Goal: Contribute content: Add original content to the website for others to see

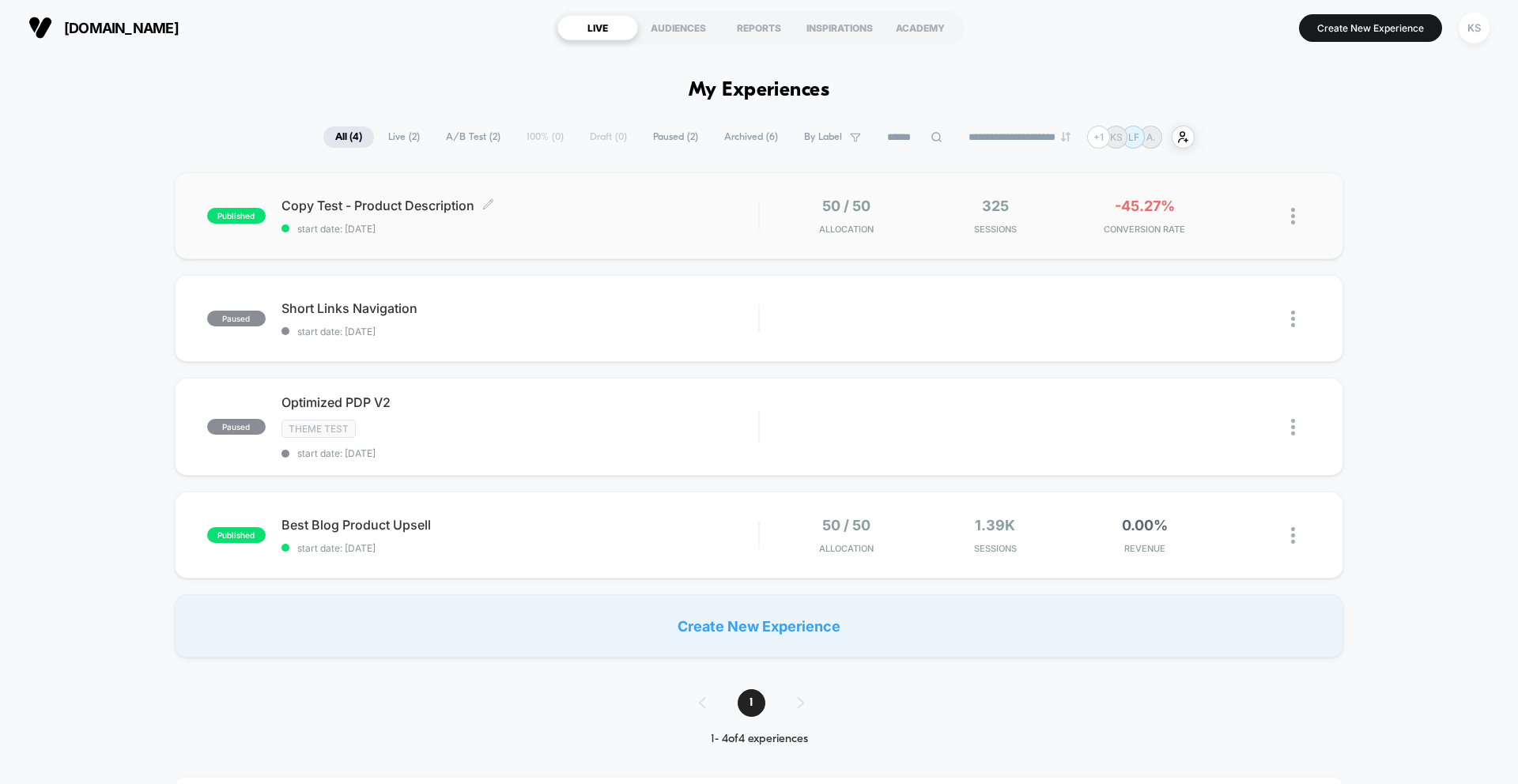
click at [427, 208] on span "Copy Test - Product Description Click to edit experience details" at bounding box center [519, 206] width 476 height 16
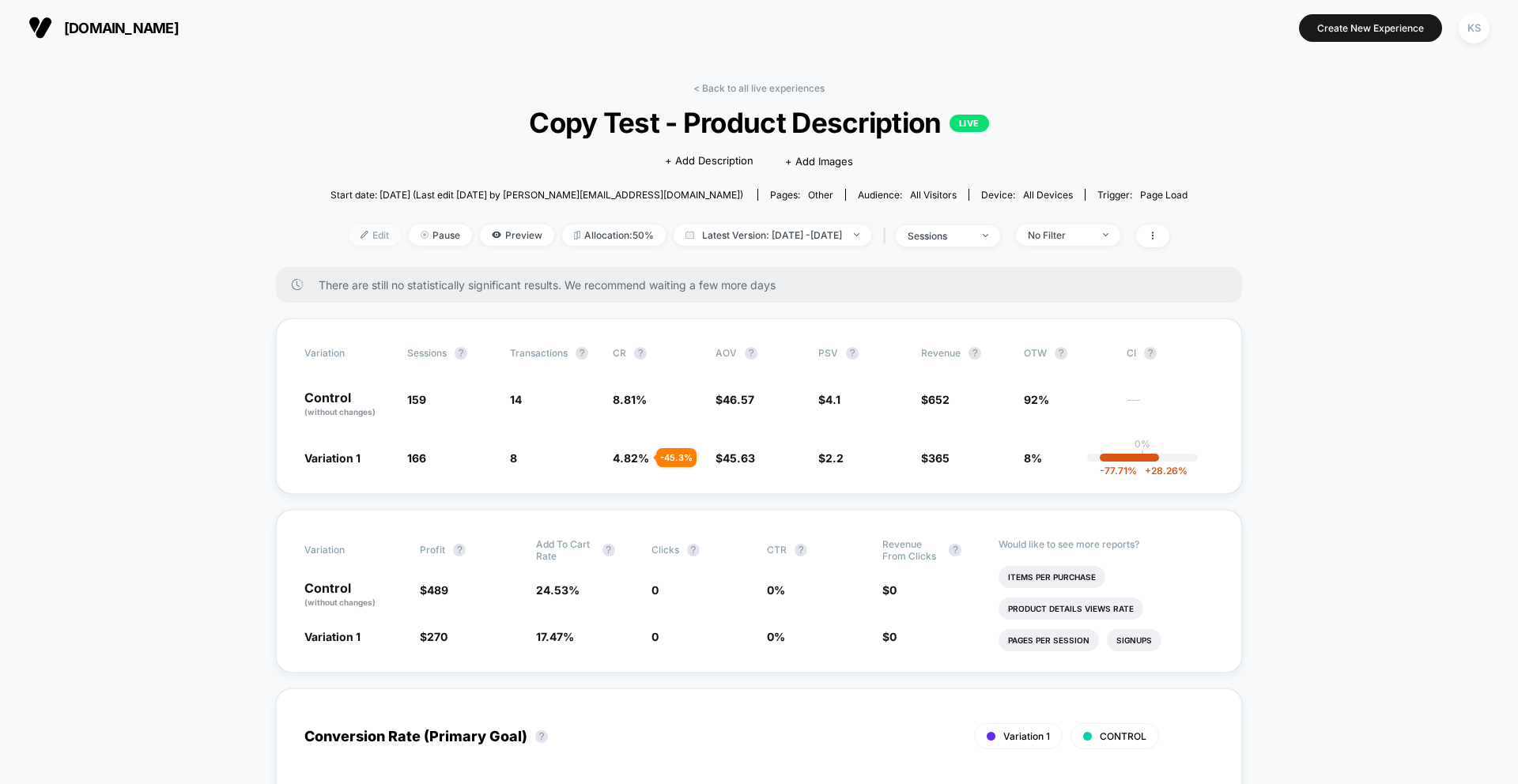
click at [355, 238] on span "Edit" at bounding box center [375, 235] width 53 height 21
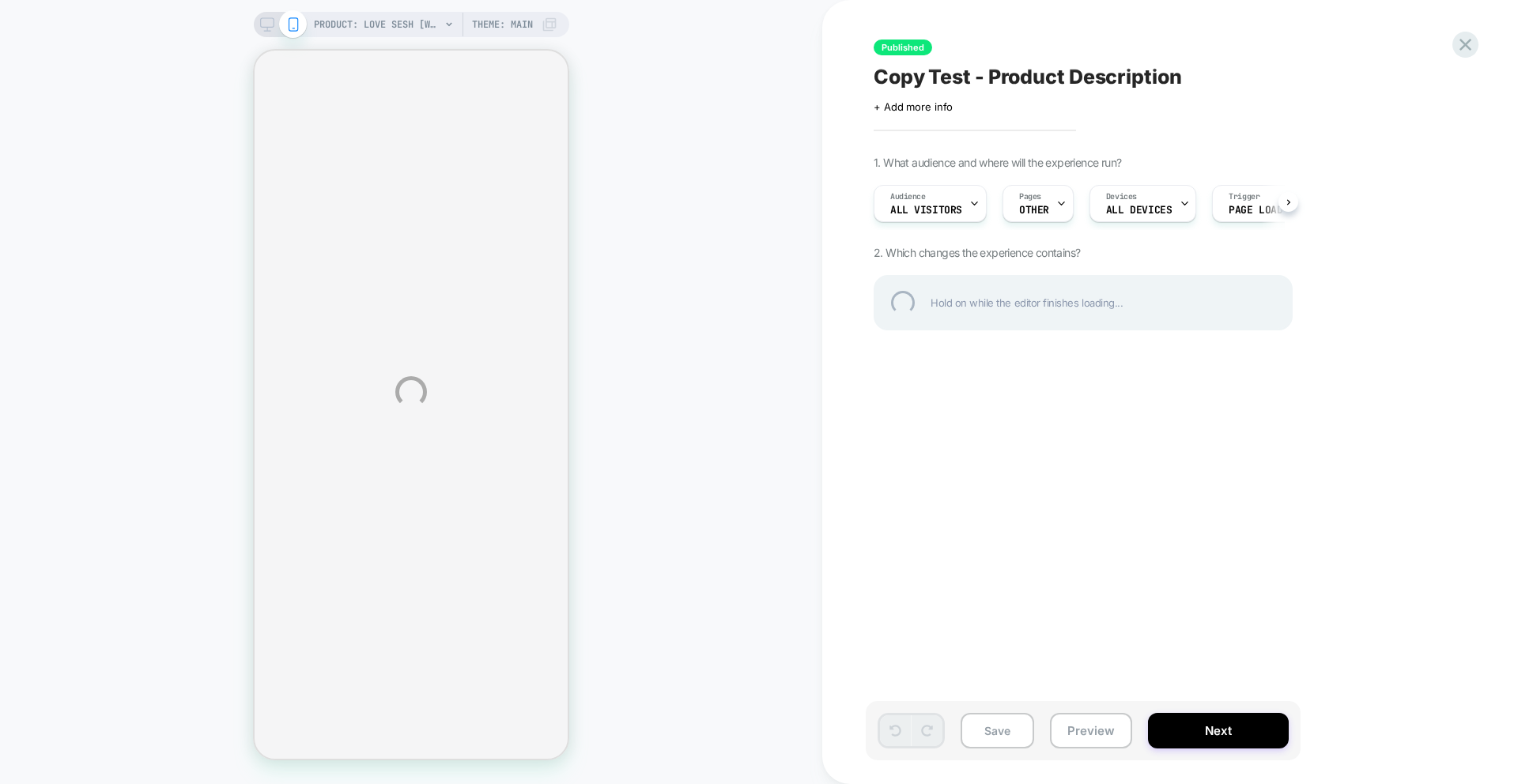
click at [907, 201] on div "PRODUCT: Love Sesh [water based personal lubricant for women] PRODUCT: Love Ses…" at bounding box center [759, 392] width 1518 height 784
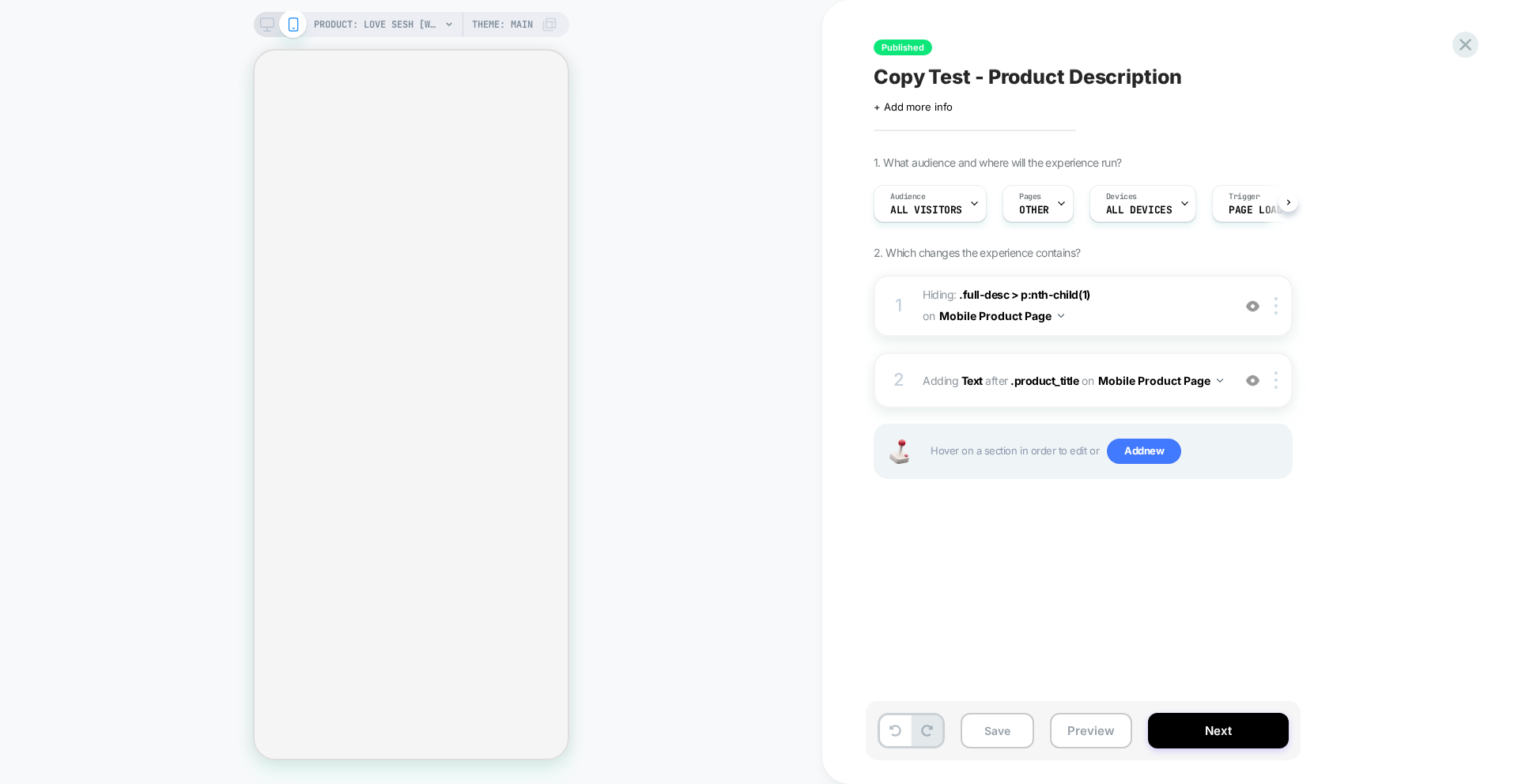
scroll to position [0, 1]
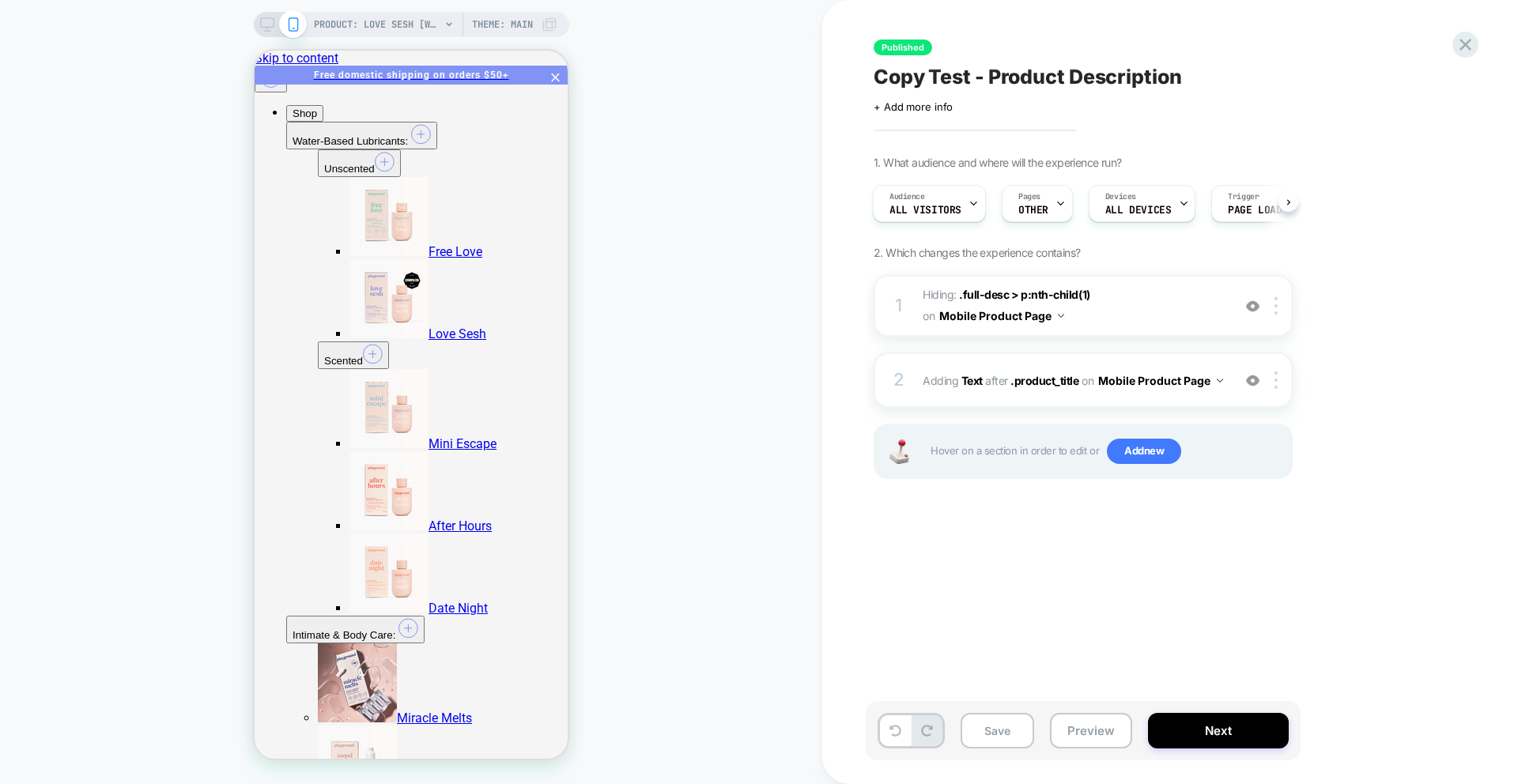
click at [971, 202] on icon at bounding box center [974, 204] width 11 height 11
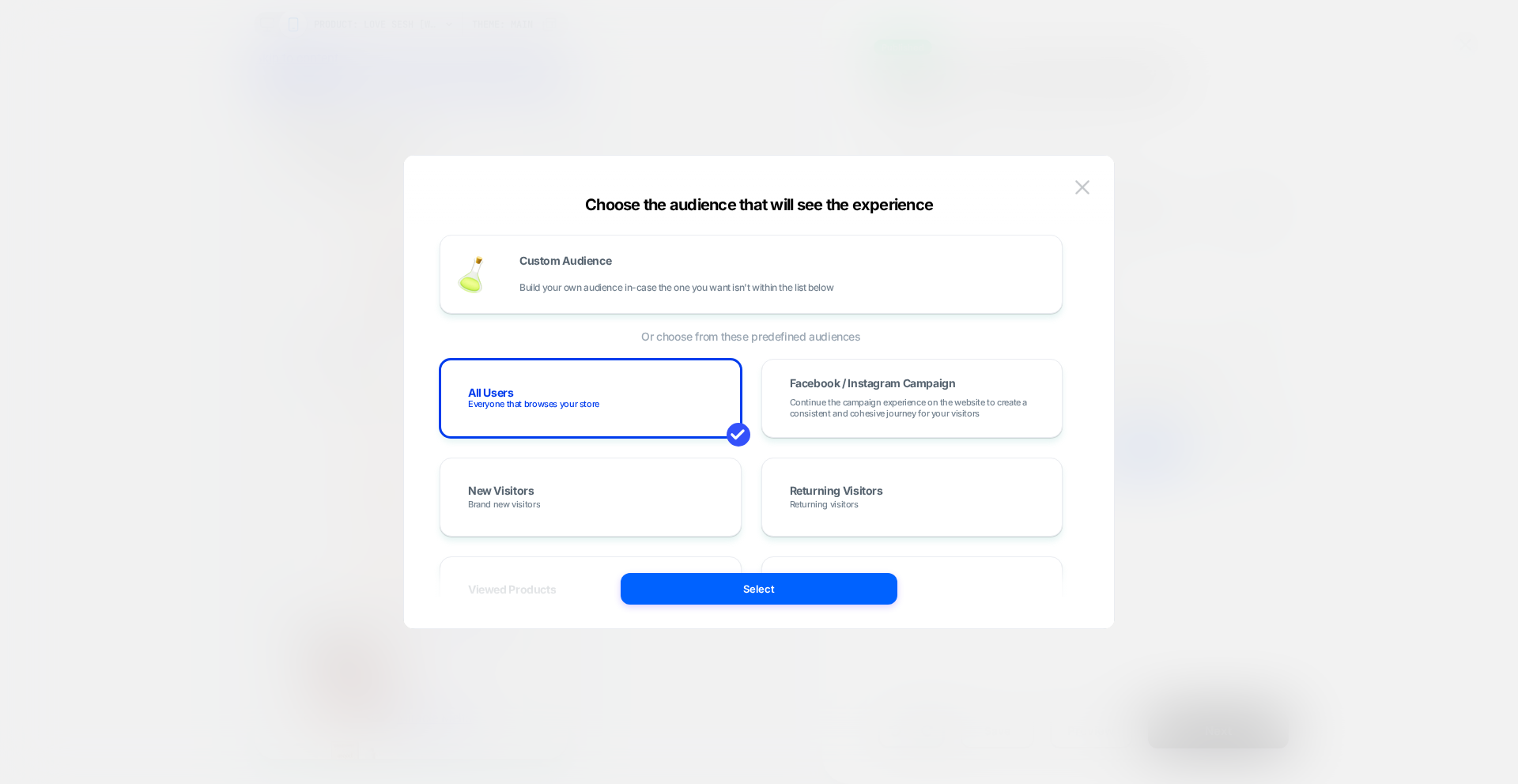
click at [647, 456] on div "All Users Everyone that browses your store Facebook / Instagram Campaign Contin…" at bounding box center [751, 694] width 623 height 672
click at [645, 471] on div "New Visitors Brand new visitors" at bounding box center [590, 497] width 302 height 79
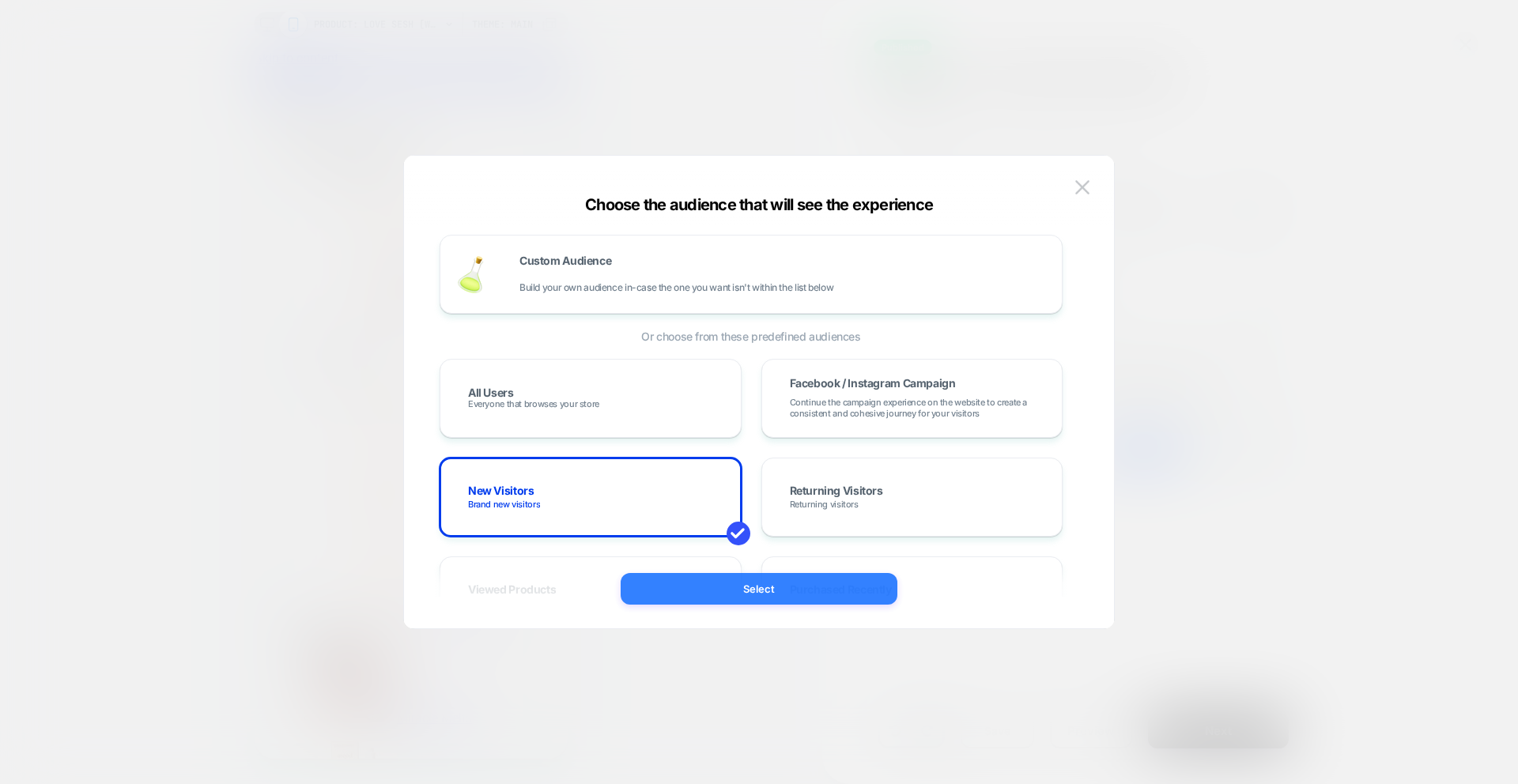
click at [766, 581] on button "Select" at bounding box center [759, 589] width 277 height 32
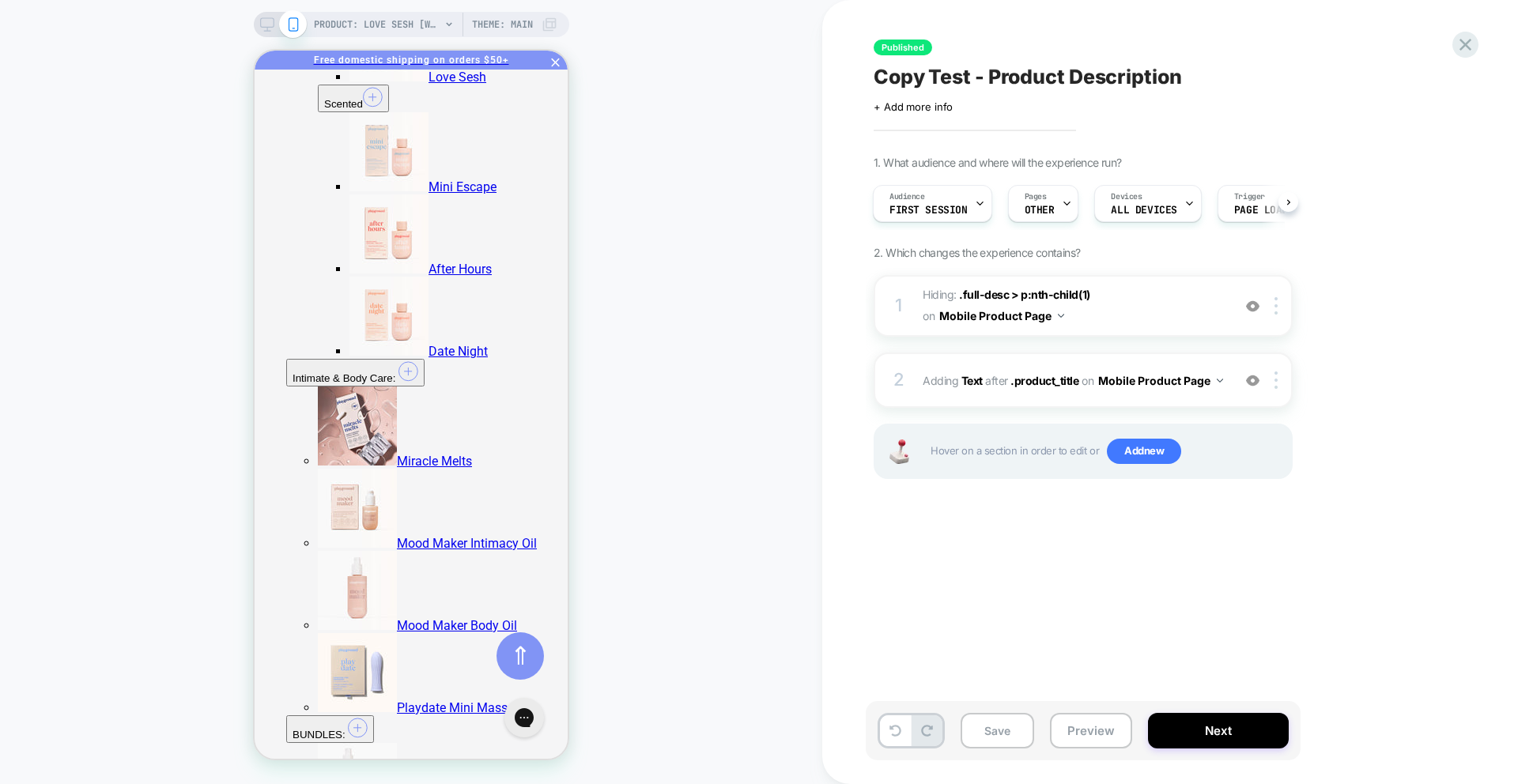
scroll to position [0, 4]
click at [1126, 449] on span "Add new" at bounding box center [1143, 451] width 74 height 25
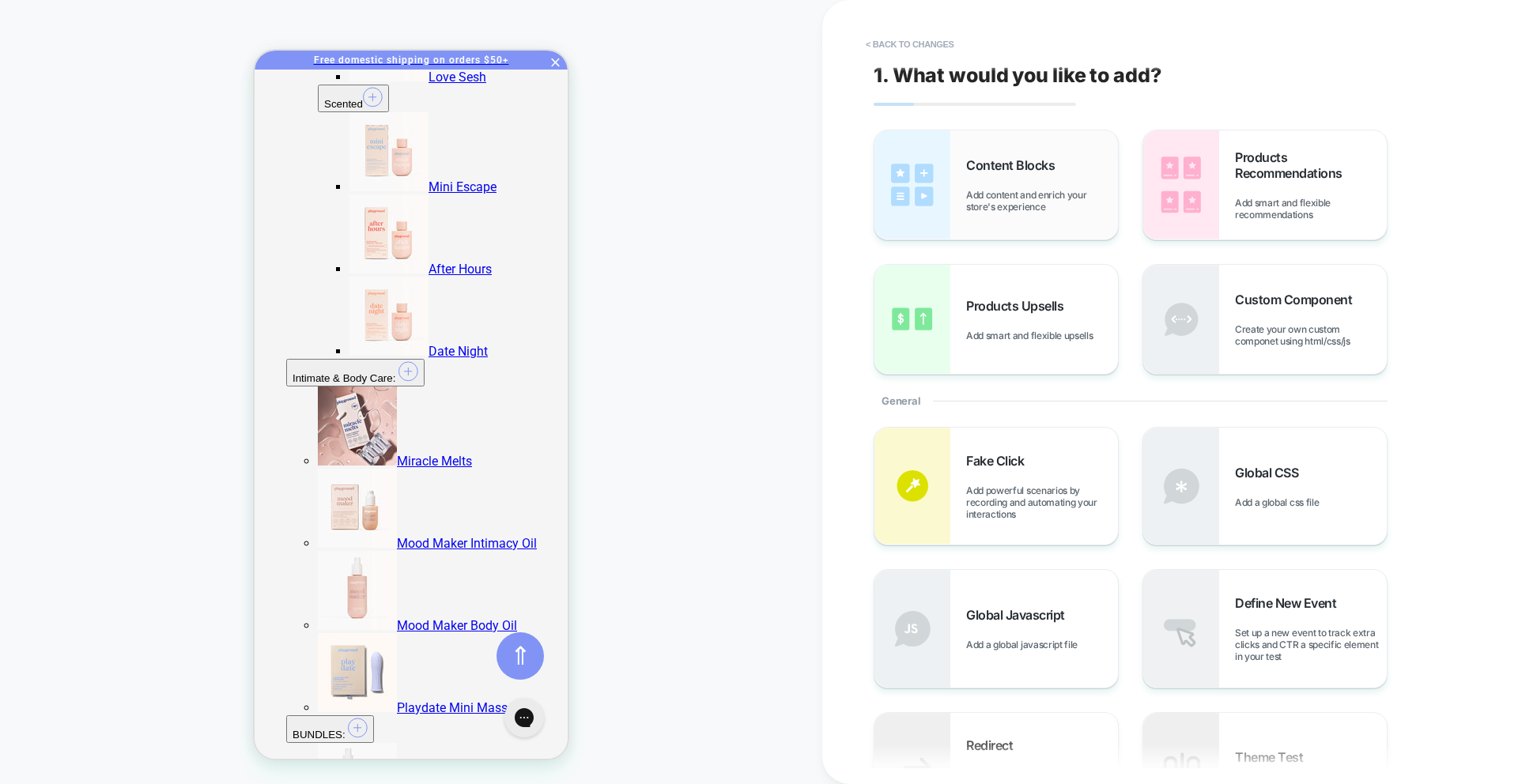
click at [996, 158] on span "Content Blocks" at bounding box center [1014, 166] width 96 height 16
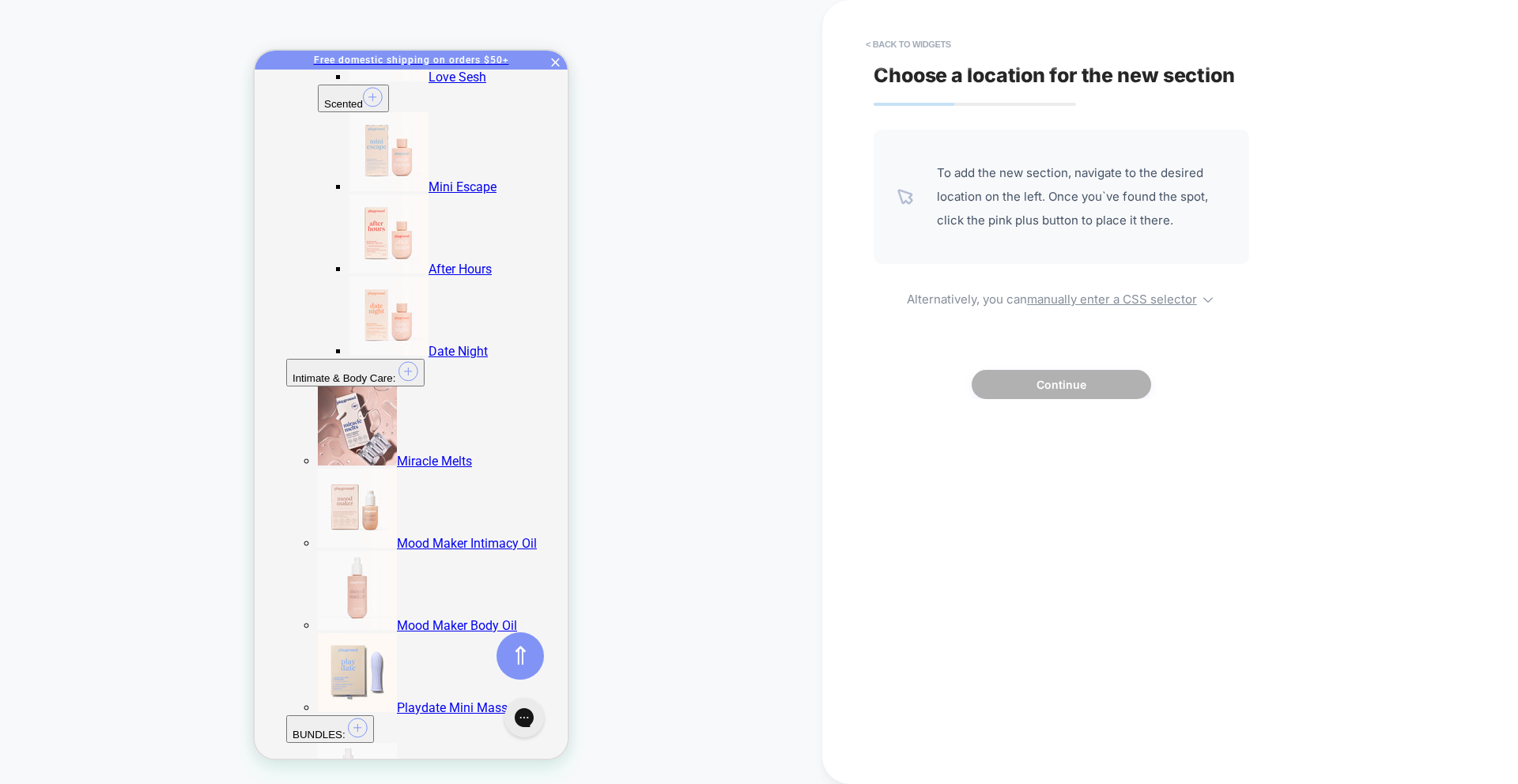
click at [986, 166] on div "To add the new section, navigate to the desired location on the left. Once you`…" at bounding box center [1061, 197] width 376 height 134
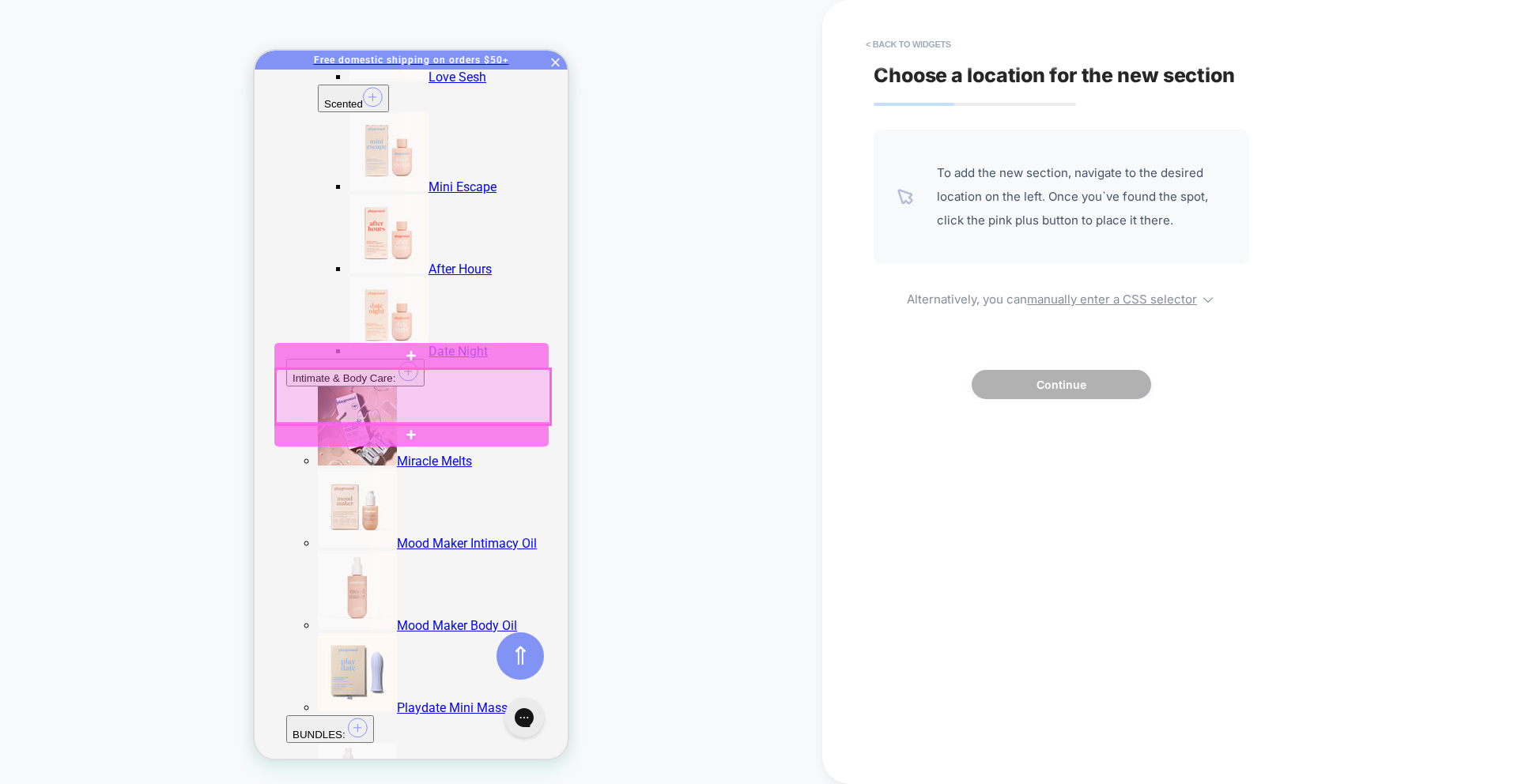
click at [487, 407] on div at bounding box center [413, 397] width 274 height 55
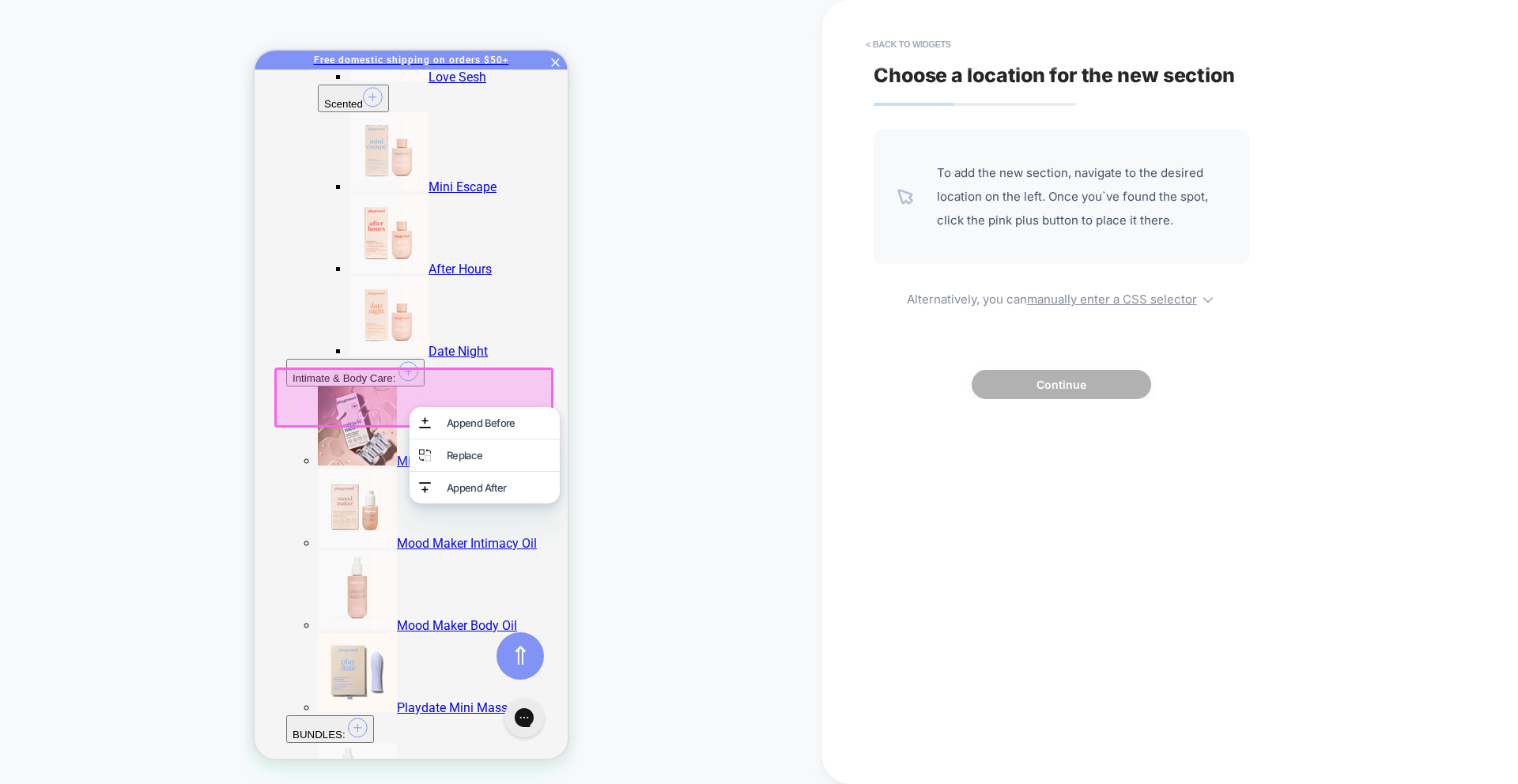
click at [429, 384] on div at bounding box center [411, 395] width 274 height 55
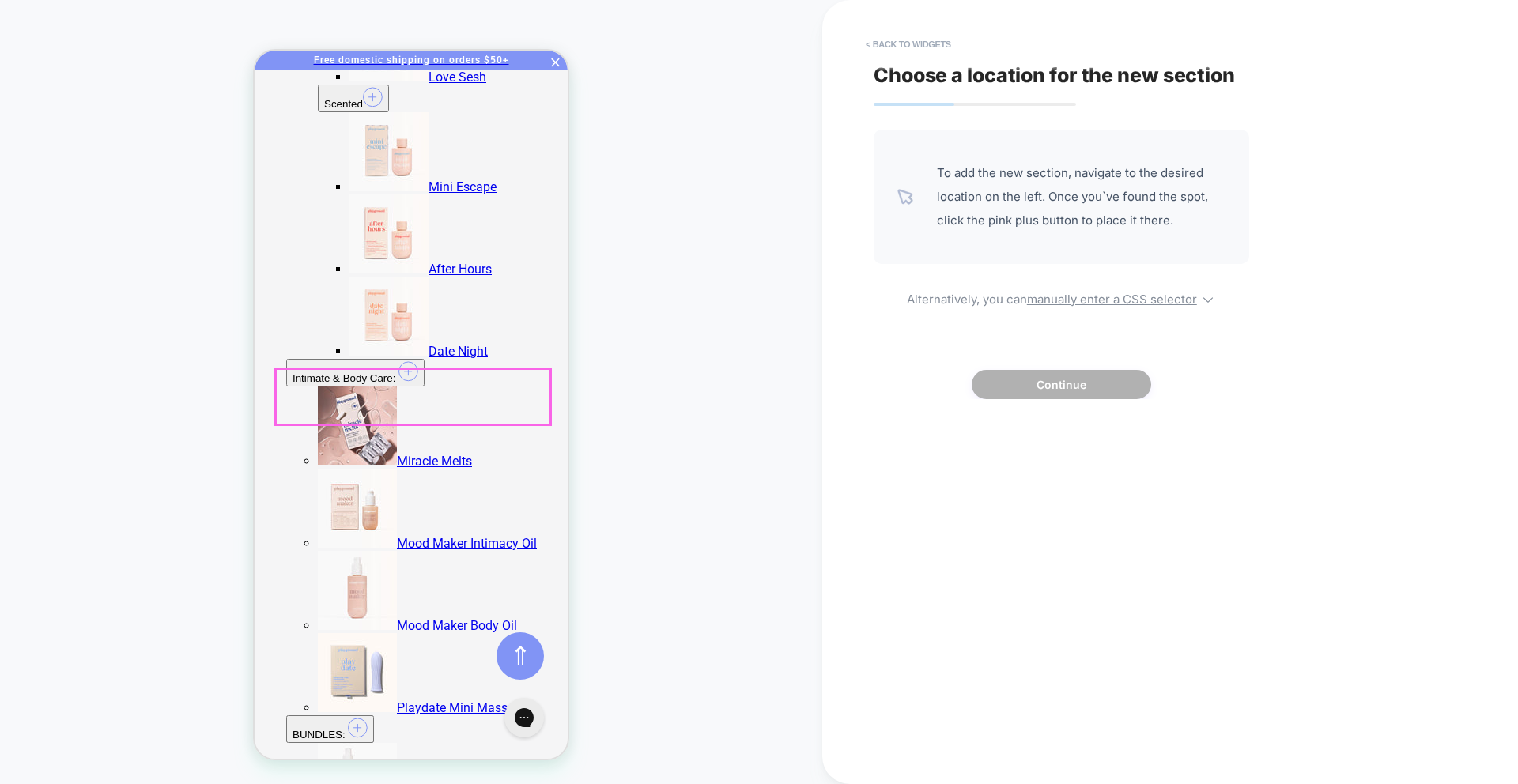
click at [901, 44] on button "< Back to widgets" at bounding box center [909, 44] width 101 height 25
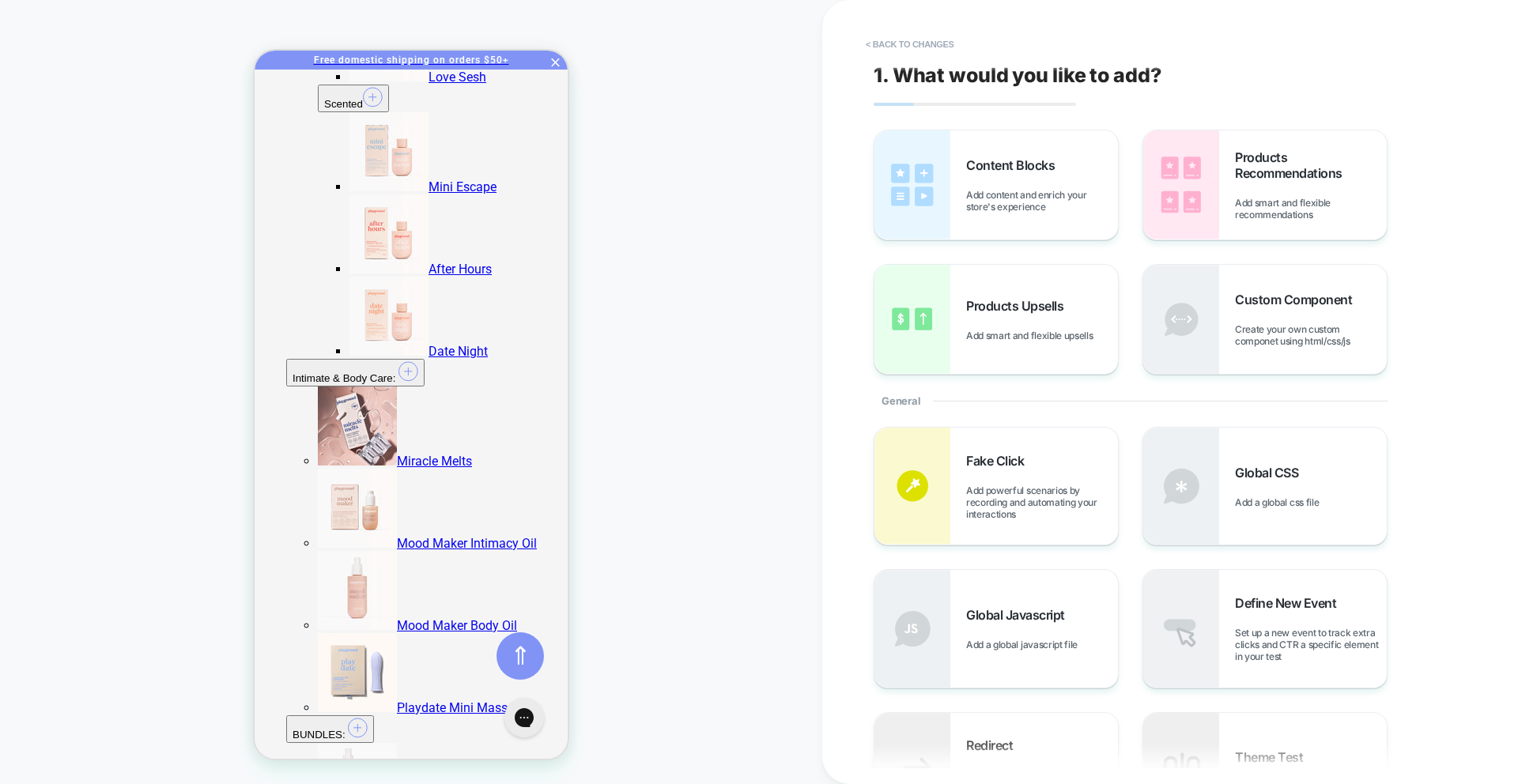
click at [931, 43] on button "< Back to changes" at bounding box center [910, 44] width 104 height 25
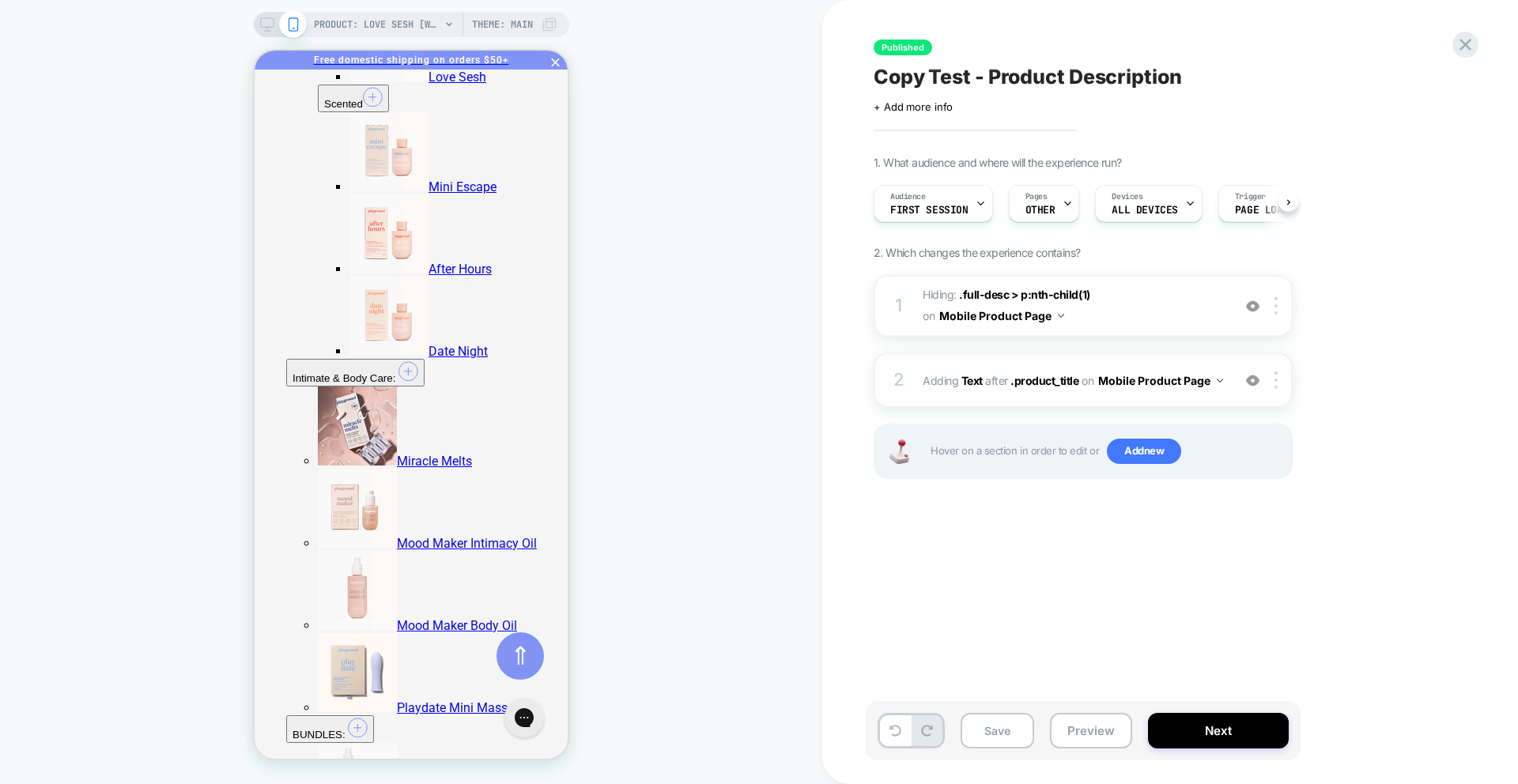
scroll to position [0, 1]
click at [1036, 387] on span "#_loomi_addon_1758300335424 Adding Text AFTER .product_title .product_title on …" at bounding box center [1073, 381] width 301 height 23
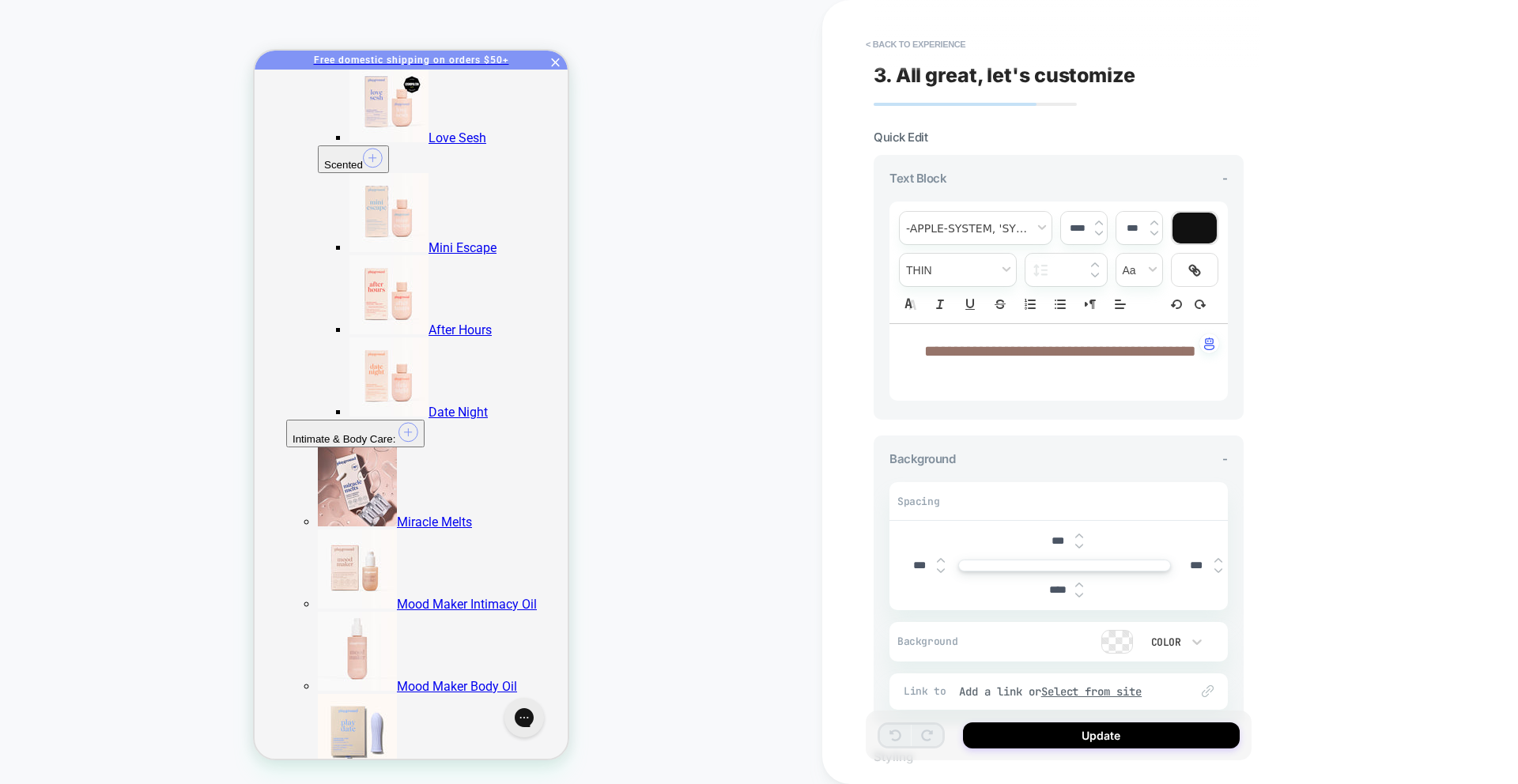
click at [1159, 357] on p "**********" at bounding box center [1052, 362] width 295 height 45
type input "****"
click at [1135, 375] on p "**********" at bounding box center [1052, 362] width 295 height 45
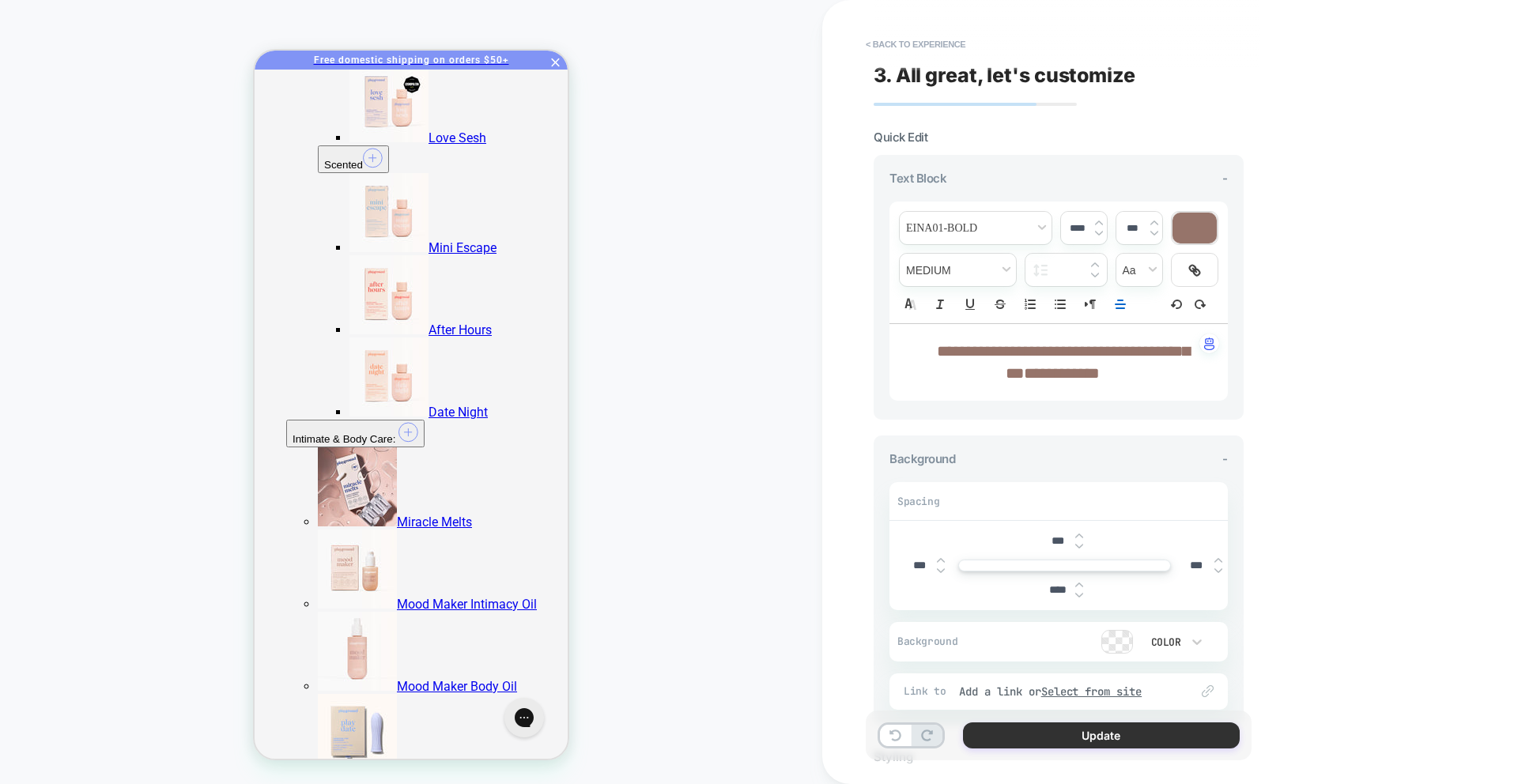
click at [1098, 740] on button "Update" at bounding box center [1101, 735] width 277 height 26
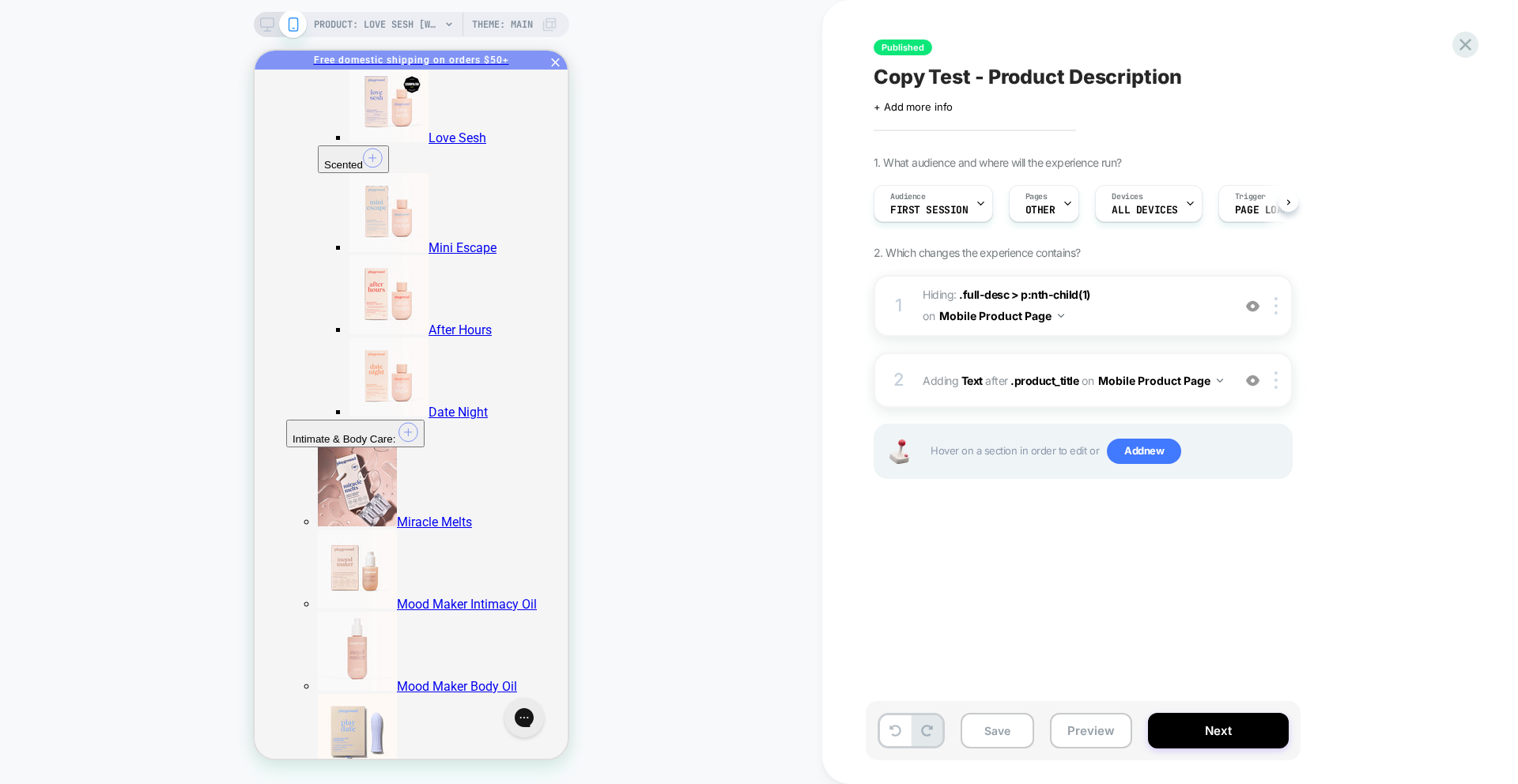
scroll to position [0, 1]
click at [1201, 726] on button "Next" at bounding box center [1218, 731] width 141 height 36
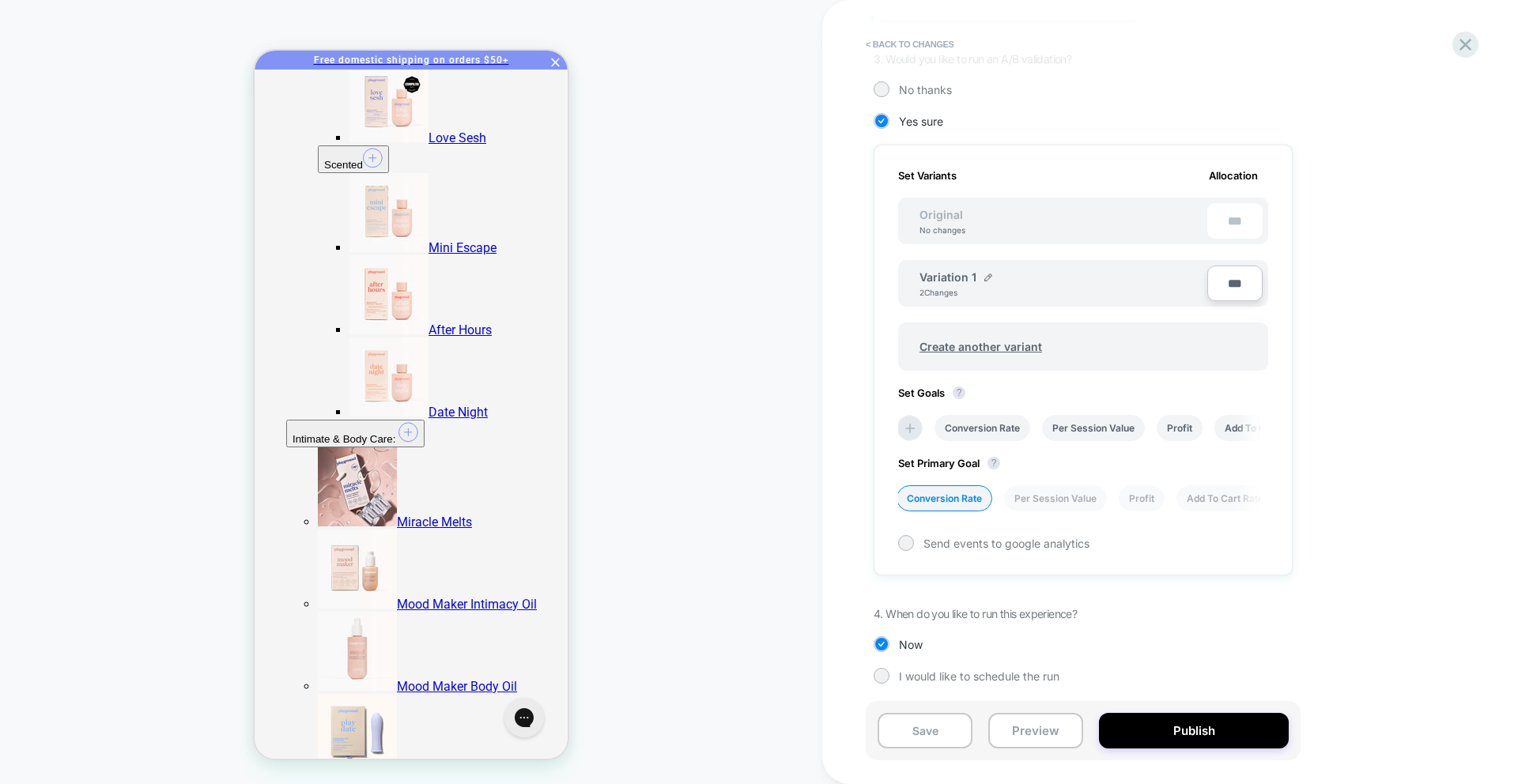
scroll to position [355, 0]
click at [1158, 731] on button "Publish" at bounding box center [1193, 731] width 190 height 36
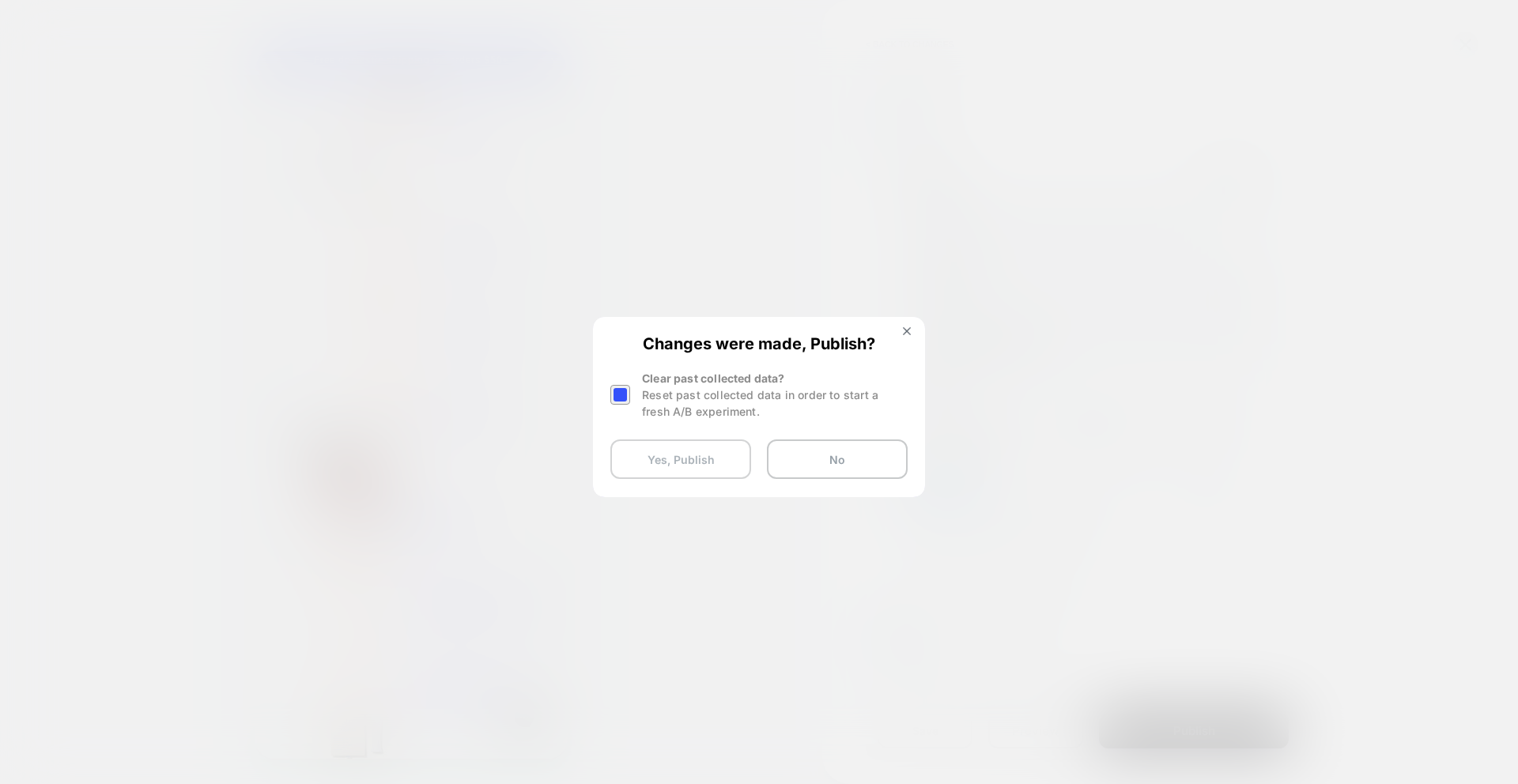
click at [696, 472] on button "Yes, Publish" at bounding box center [681, 459] width 141 height 39
